Goal: Information Seeking & Learning: Learn about a topic

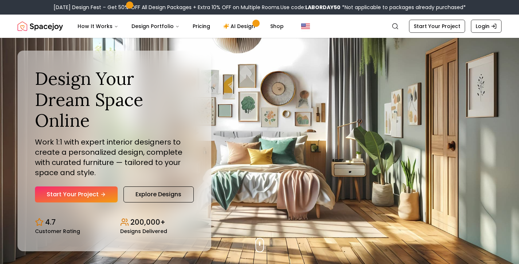
click at [156, 53] on div "Design Your Dream Space Online Work 1:1 with expert interior designers to creat…" at bounding box center [259, 151] width 519 height 226
click at [86, 187] on link "Start Your Project" at bounding box center [76, 195] width 83 height 16
click at [177, 187] on link "Explore Designs" at bounding box center [159, 195] width 70 height 16
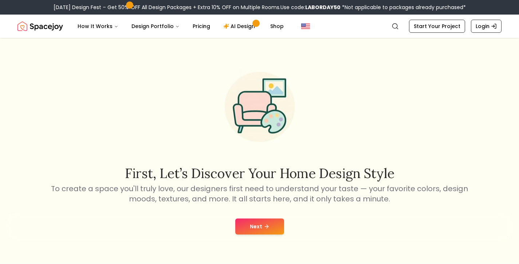
click at [257, 230] on button "Next" at bounding box center [259, 227] width 49 height 16
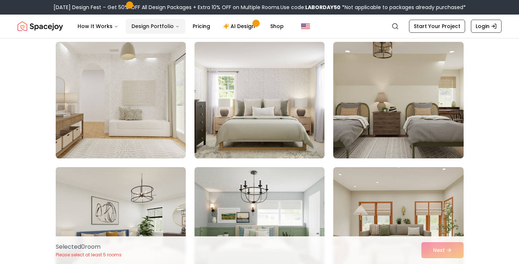
scroll to position [561, 0]
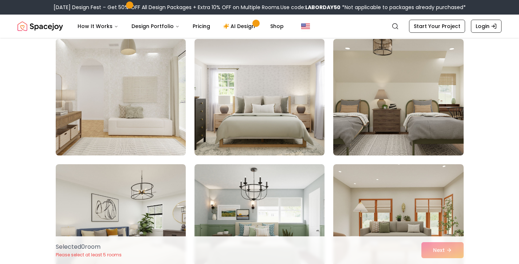
click at [174, 101] on img at bounding box center [120, 97] width 137 height 122
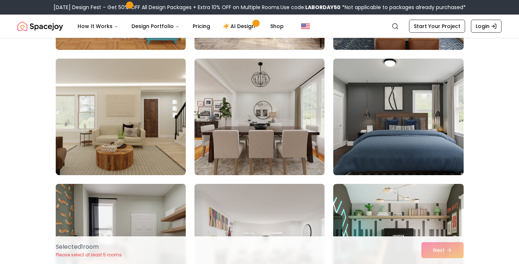
scroll to position [163, 0]
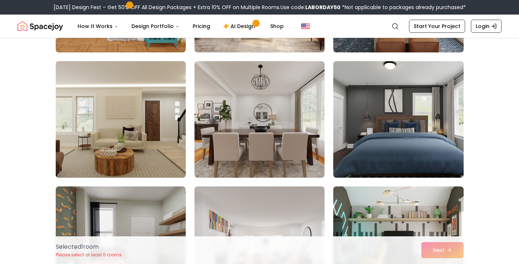
click at [156, 113] on img at bounding box center [120, 119] width 137 height 122
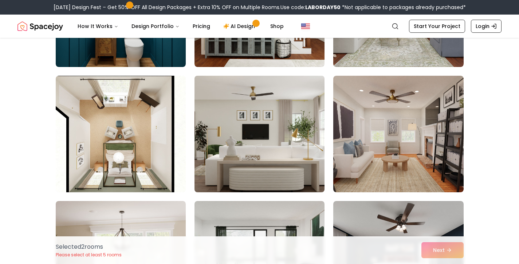
scroll to position [902, 0]
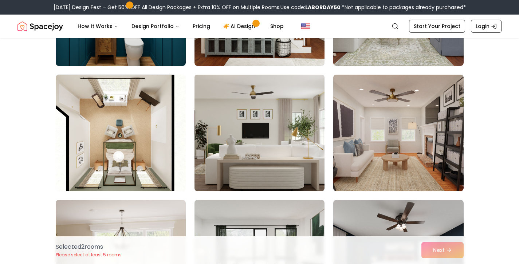
click at [257, 171] on img at bounding box center [259, 133] width 137 height 122
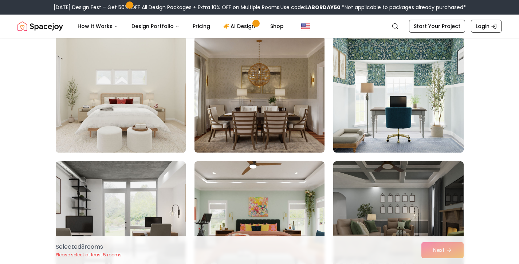
scroll to position [1178, 0]
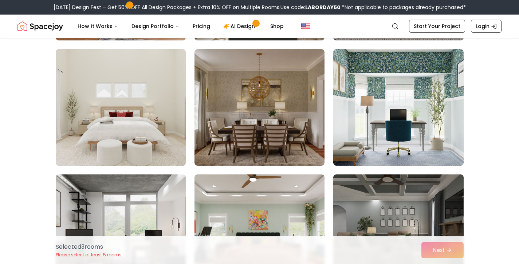
click at [149, 141] on img at bounding box center [120, 107] width 137 height 122
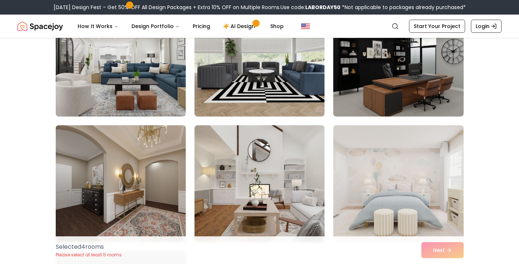
scroll to position [1474, 0]
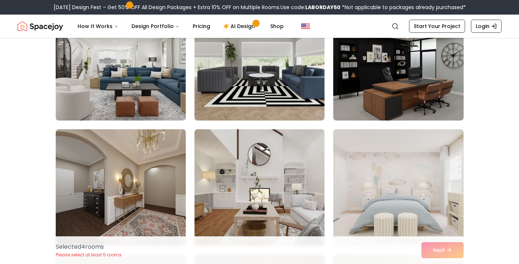
click at [139, 101] on img at bounding box center [120, 62] width 137 height 122
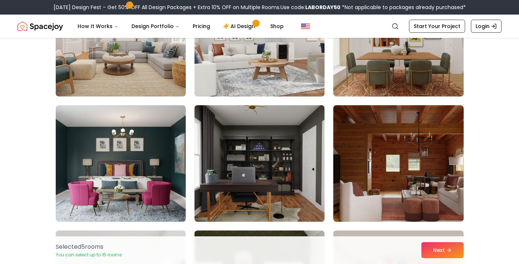
scroll to position [2317, 0]
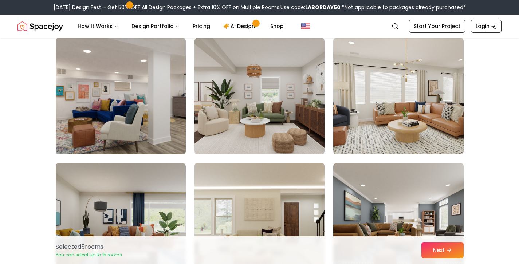
click at [251, 190] on img at bounding box center [259, 221] width 137 height 122
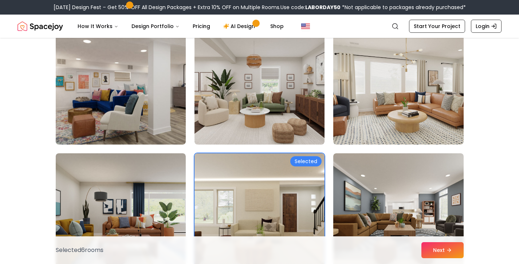
scroll to position [2387, 0]
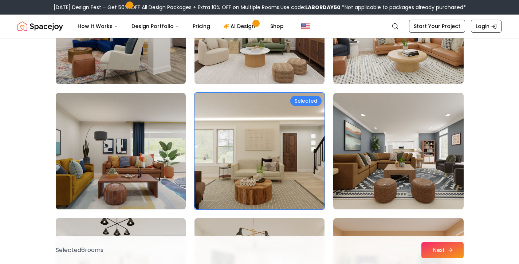
click at [422, 248] on button "Next" at bounding box center [443, 250] width 42 height 16
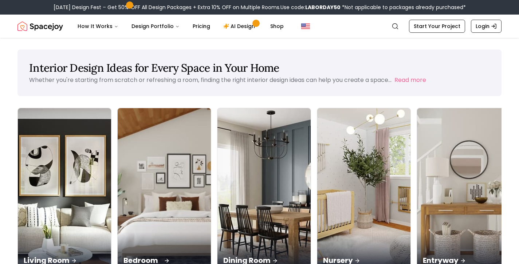
click at [115, 167] on img at bounding box center [164, 190] width 98 height 173
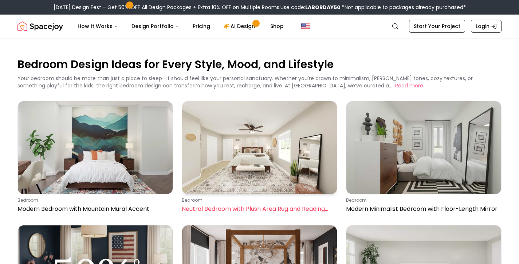
click at [227, 176] on img at bounding box center [259, 147] width 155 height 93
